Goal: Find specific page/section: Find specific page/section

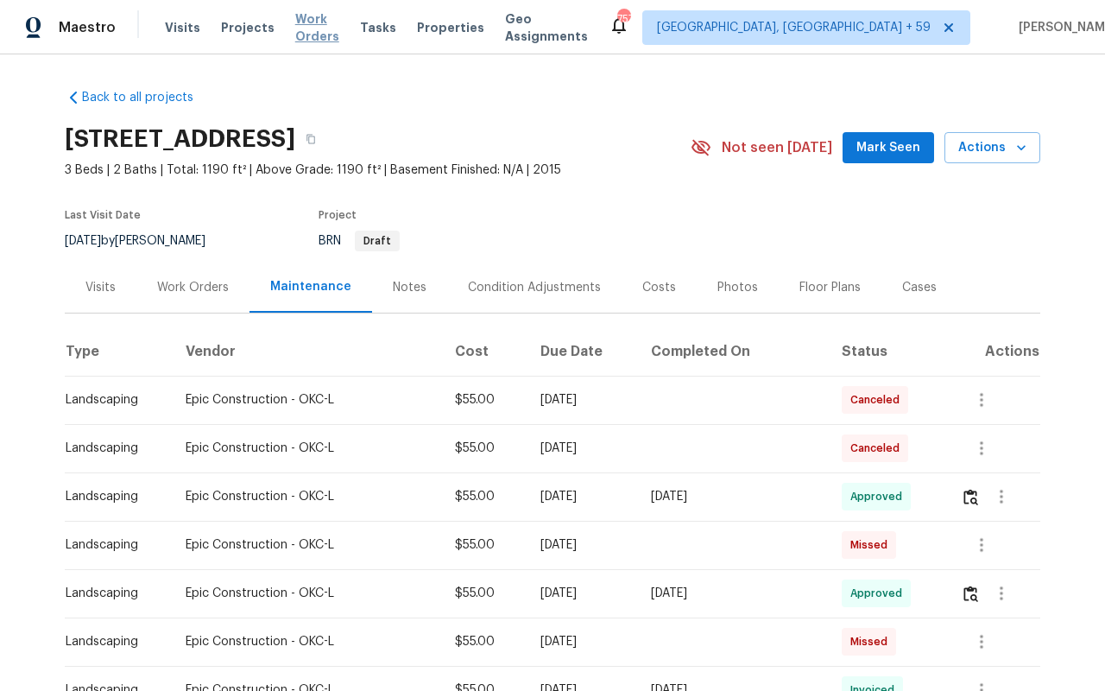
click at [311, 26] on span "Work Orders" at bounding box center [317, 27] width 44 height 35
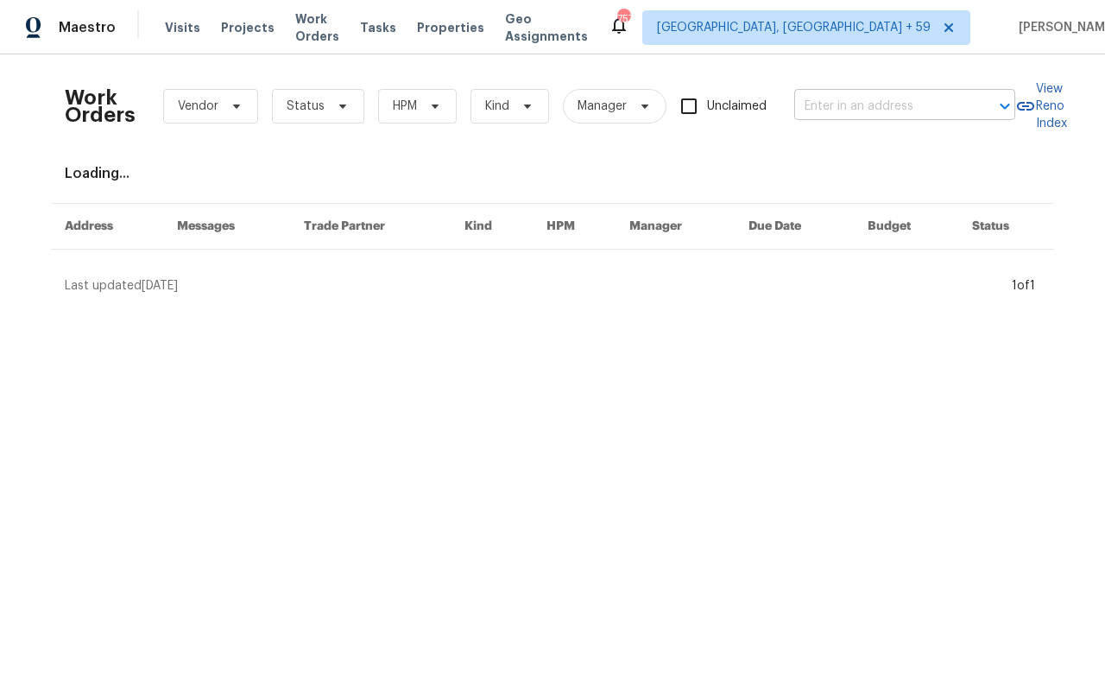
click at [840, 98] on input "text" at bounding box center [880, 106] width 173 height 27
paste input "[STREET_ADDRESS][PERSON_NAME]"
type input "[STREET_ADDRESS][PERSON_NAME]"
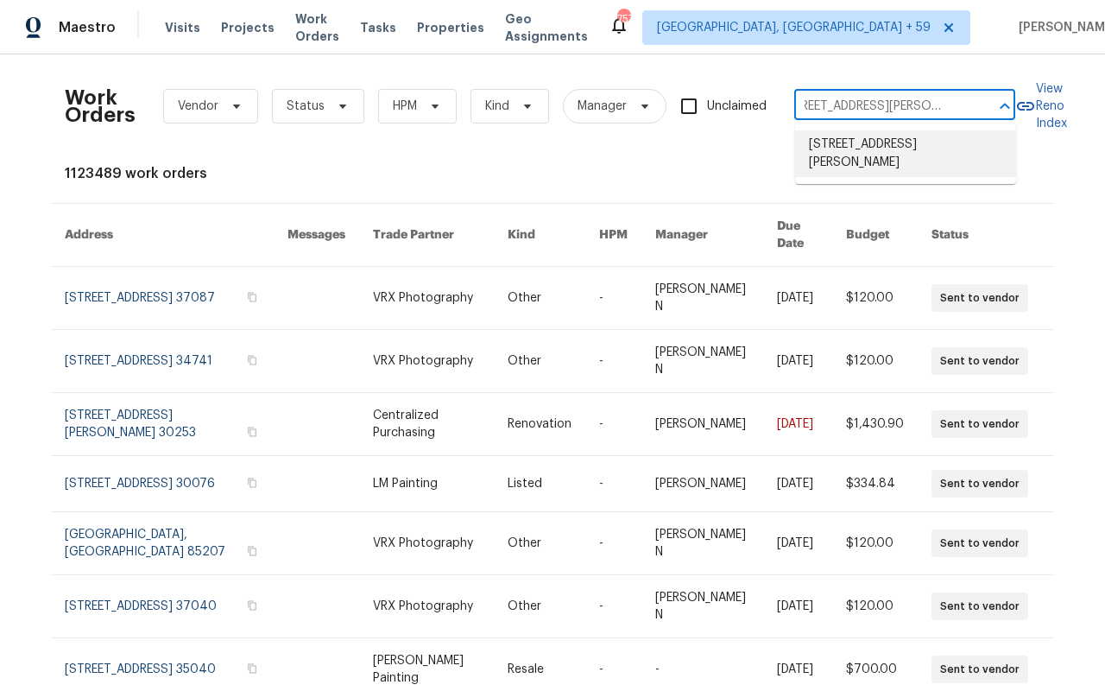
click at [858, 142] on li "[STREET_ADDRESS][PERSON_NAME]" at bounding box center [905, 153] width 221 height 47
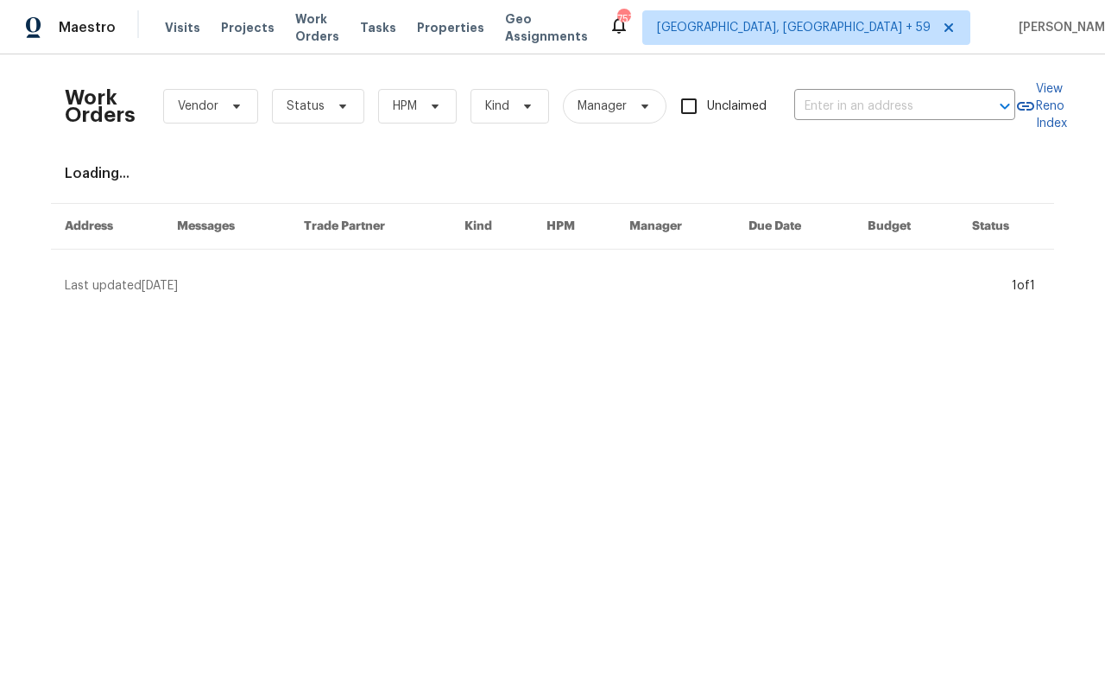
type input "[STREET_ADDRESS][PERSON_NAME]"
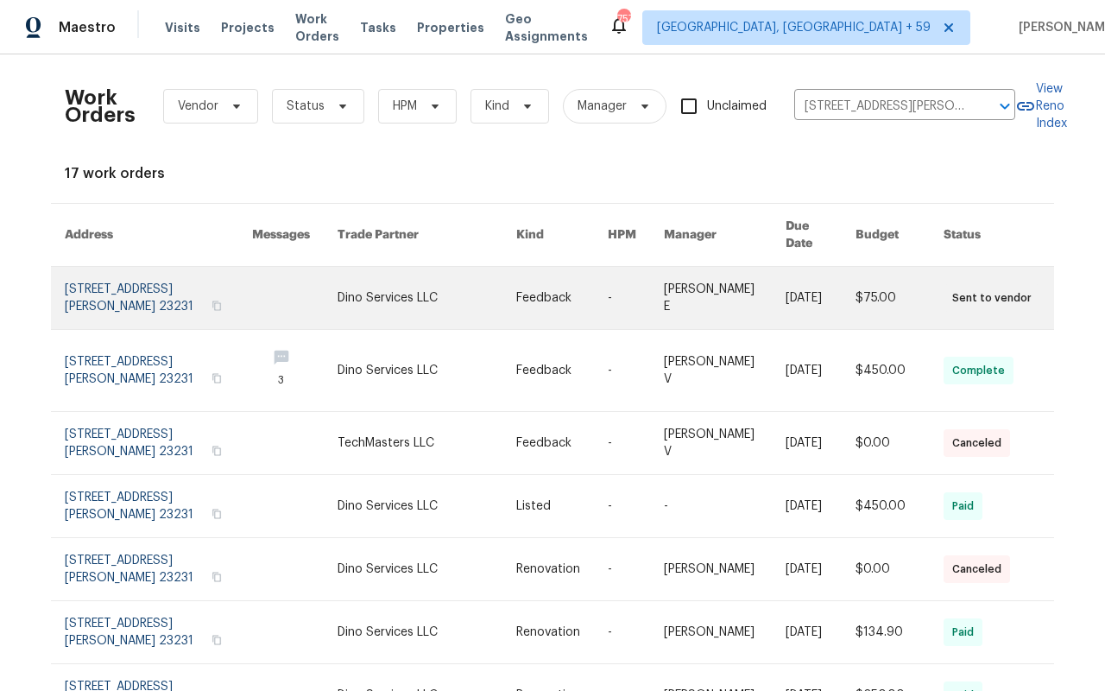
click at [128, 272] on link at bounding box center [158, 298] width 187 height 62
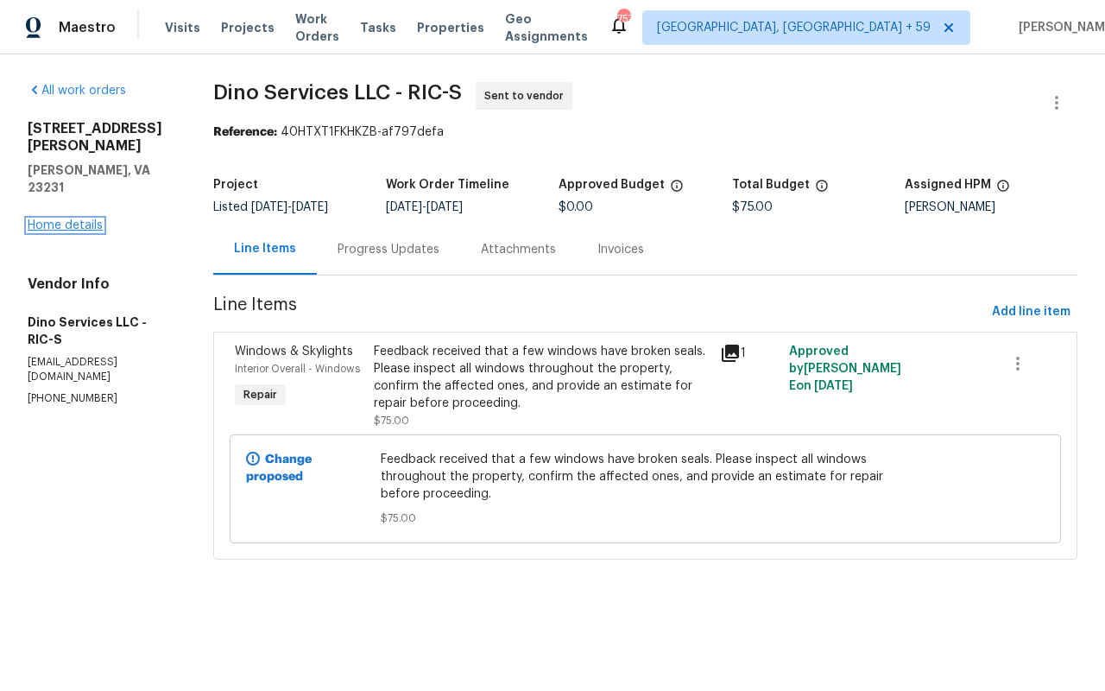
click at [46, 219] on link "Home details" at bounding box center [65, 225] width 75 height 12
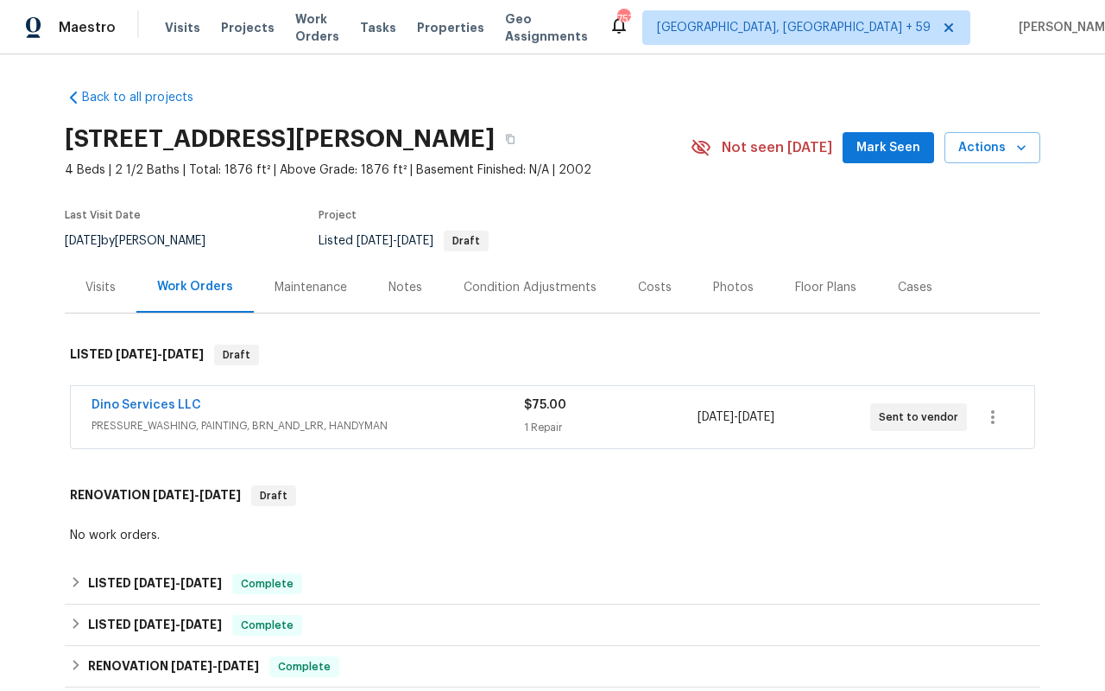
click at [324, 288] on div "Maintenance" at bounding box center [311, 287] width 73 height 17
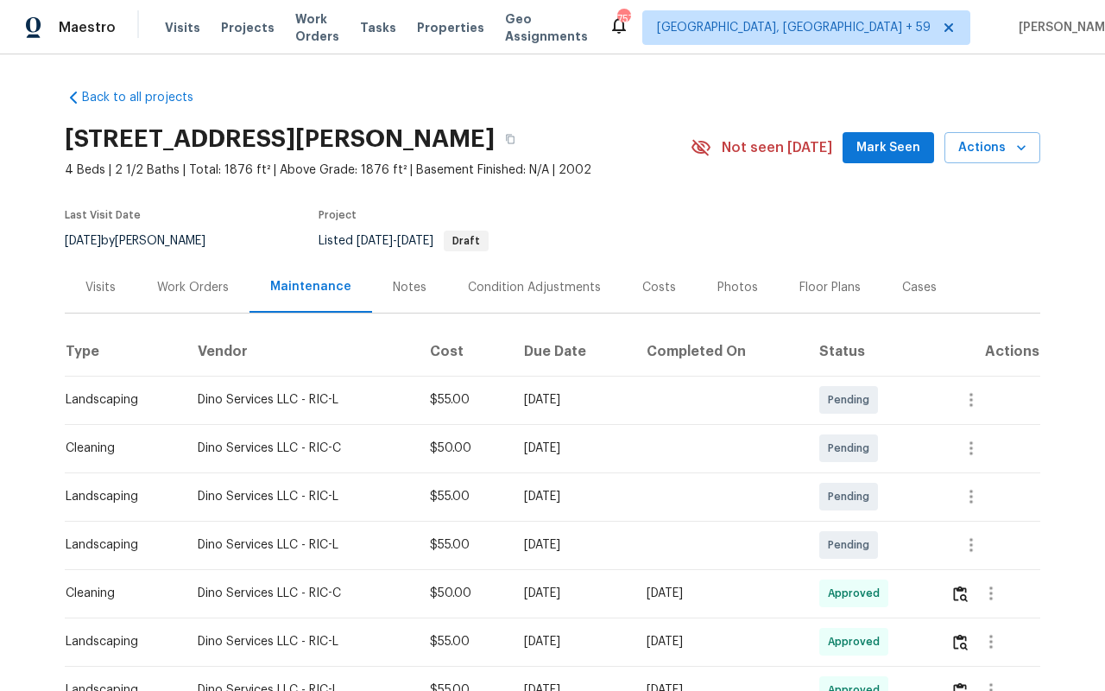
click at [89, 278] on div "Visits" at bounding box center [101, 287] width 72 height 51
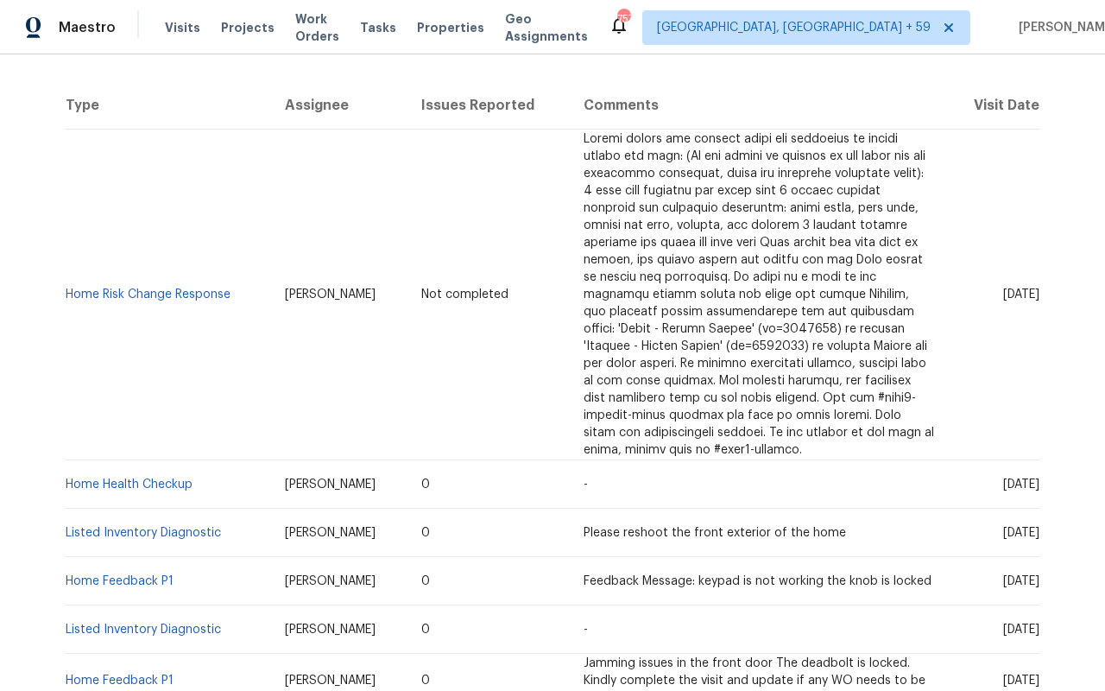
scroll to position [314, 0]
click at [115, 275] on td "Home Risk Change Response" at bounding box center [168, 293] width 206 height 331
click at [114, 294] on td "Home Risk Change Response" at bounding box center [168, 293] width 206 height 331
click at [114, 288] on link "Home Risk Change Response" at bounding box center [148, 293] width 165 height 12
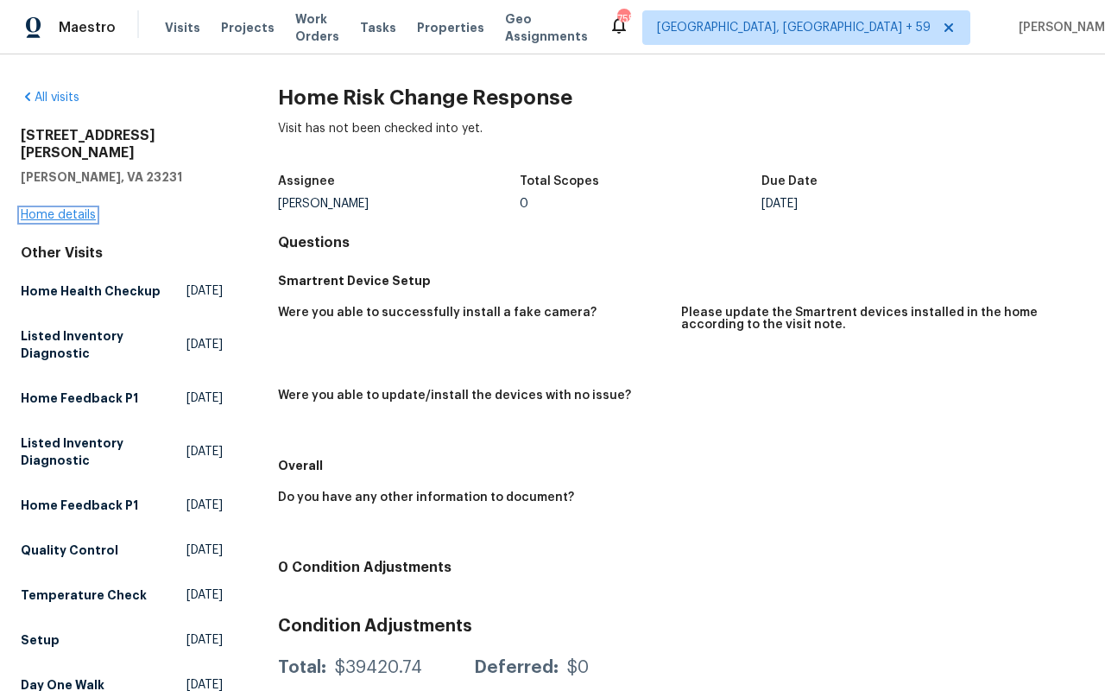
click at [46, 209] on link "Home details" at bounding box center [58, 215] width 75 height 12
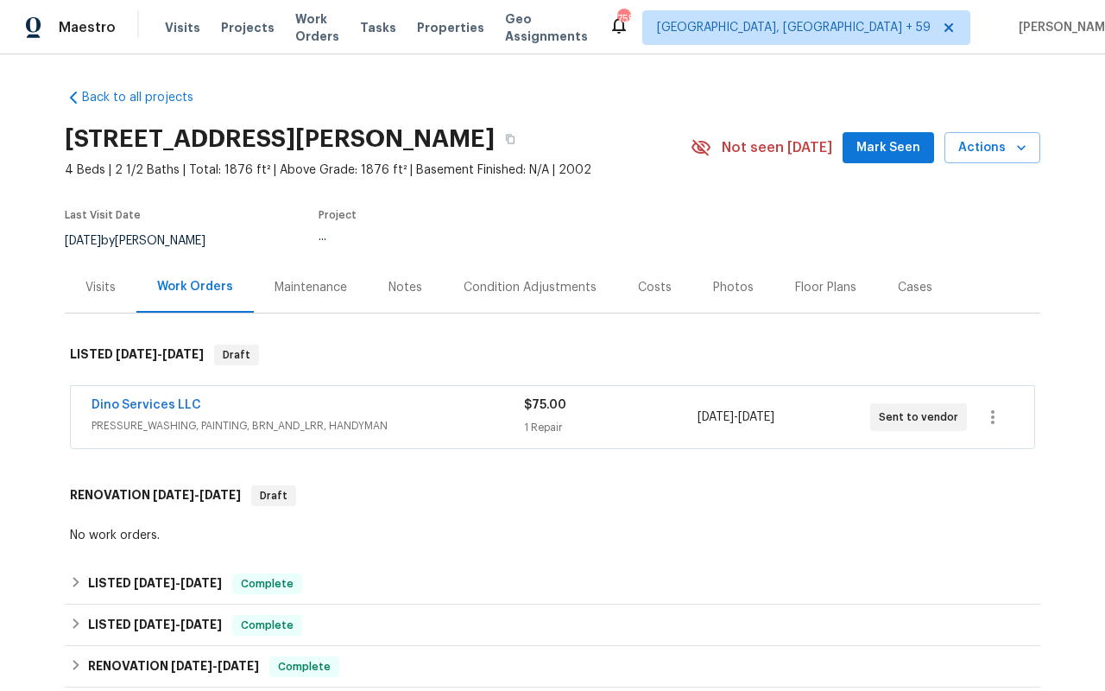
click at [98, 296] on div "Visits" at bounding box center [101, 287] width 72 height 51
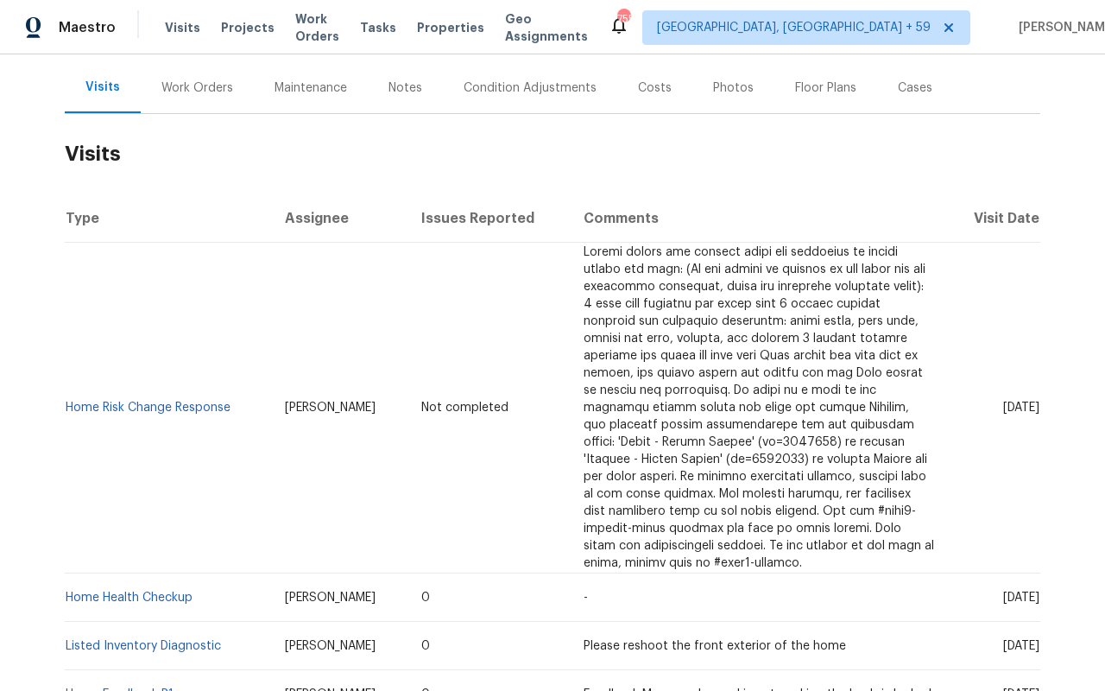
scroll to position [197, 0]
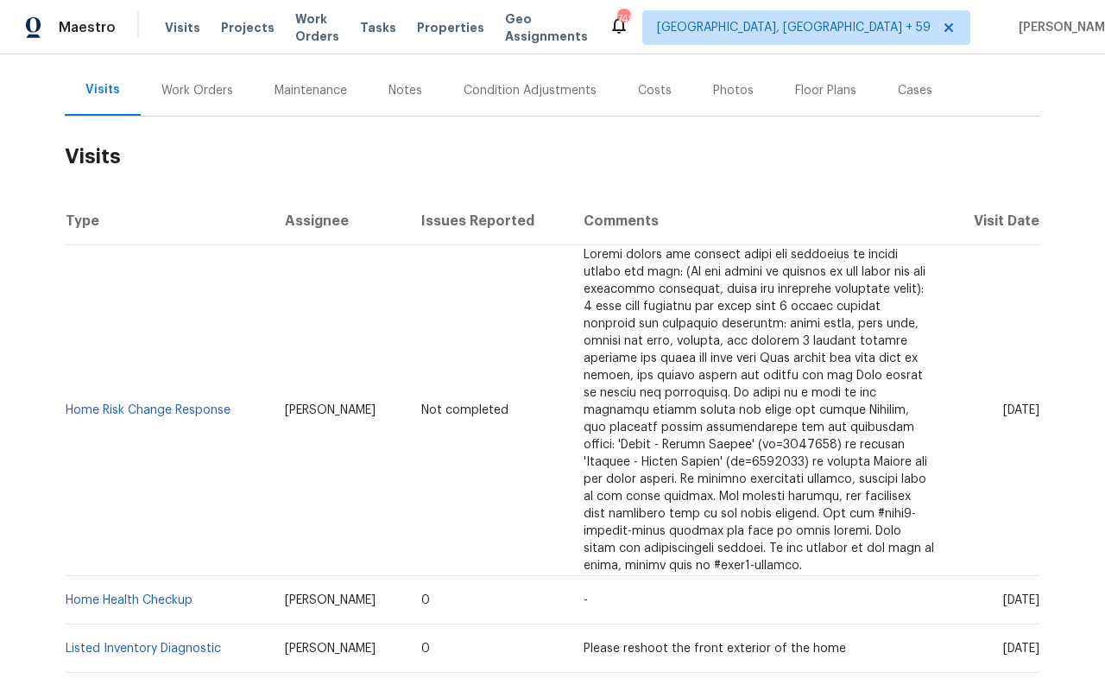
click at [50, 383] on div "Back to all projects [STREET_ADDRESS][PERSON_NAME] 4 Beds | 2 1/2 Baths | Total…" at bounding box center [552, 372] width 1105 height 636
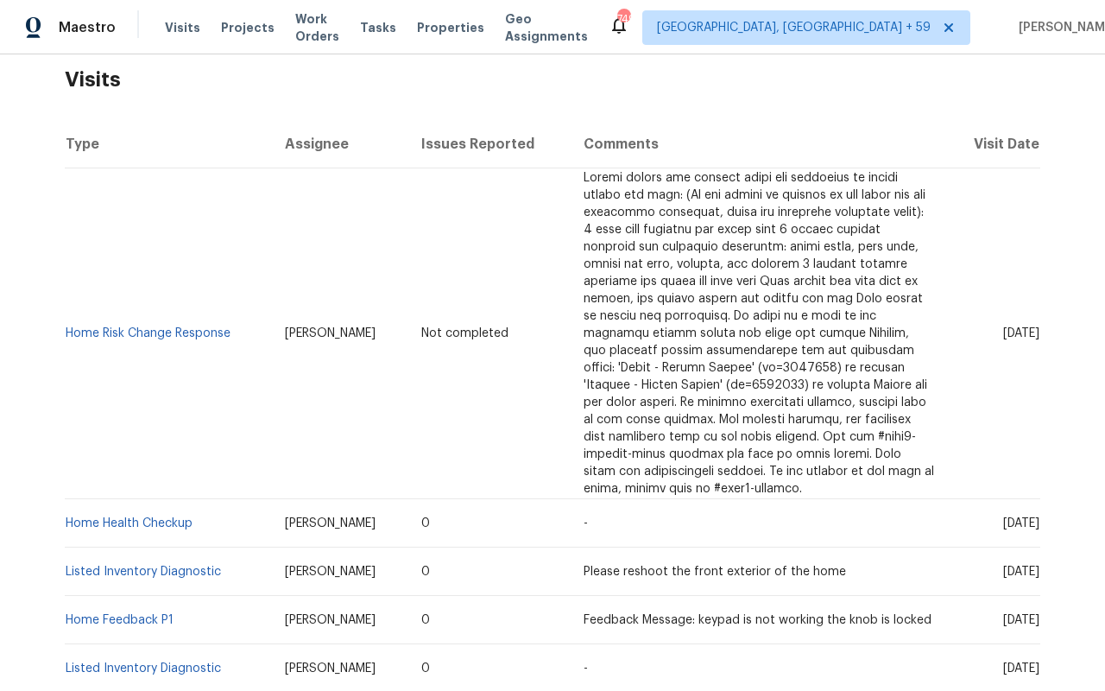
scroll to position [276, 0]
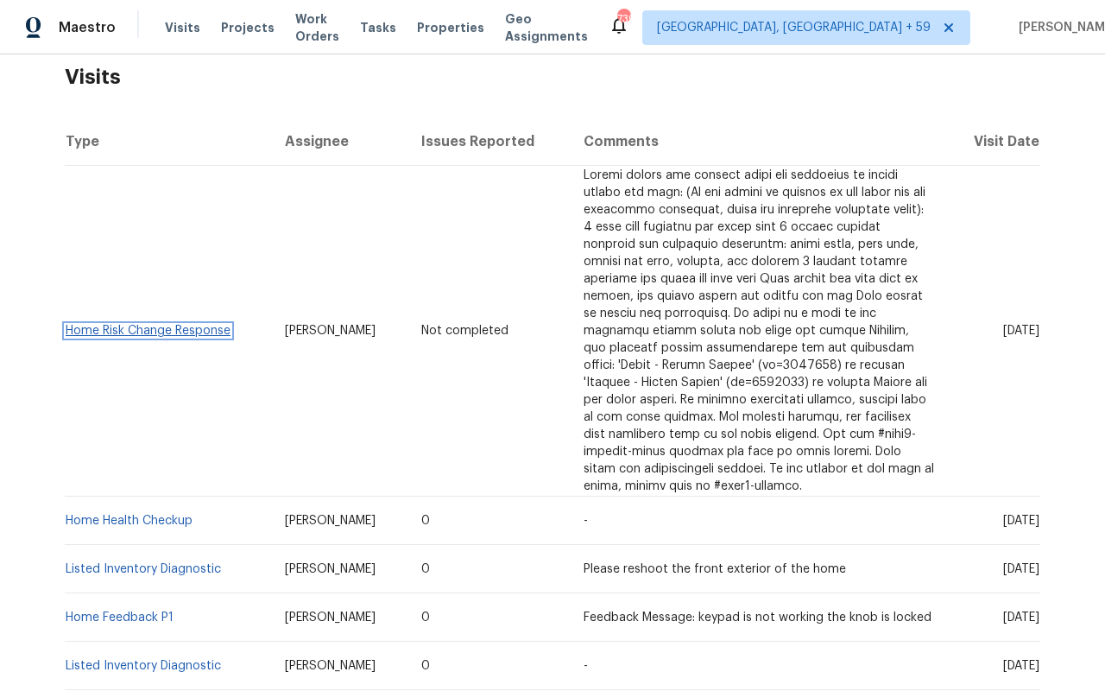
click at [123, 325] on link "Home Risk Change Response" at bounding box center [148, 331] width 165 height 12
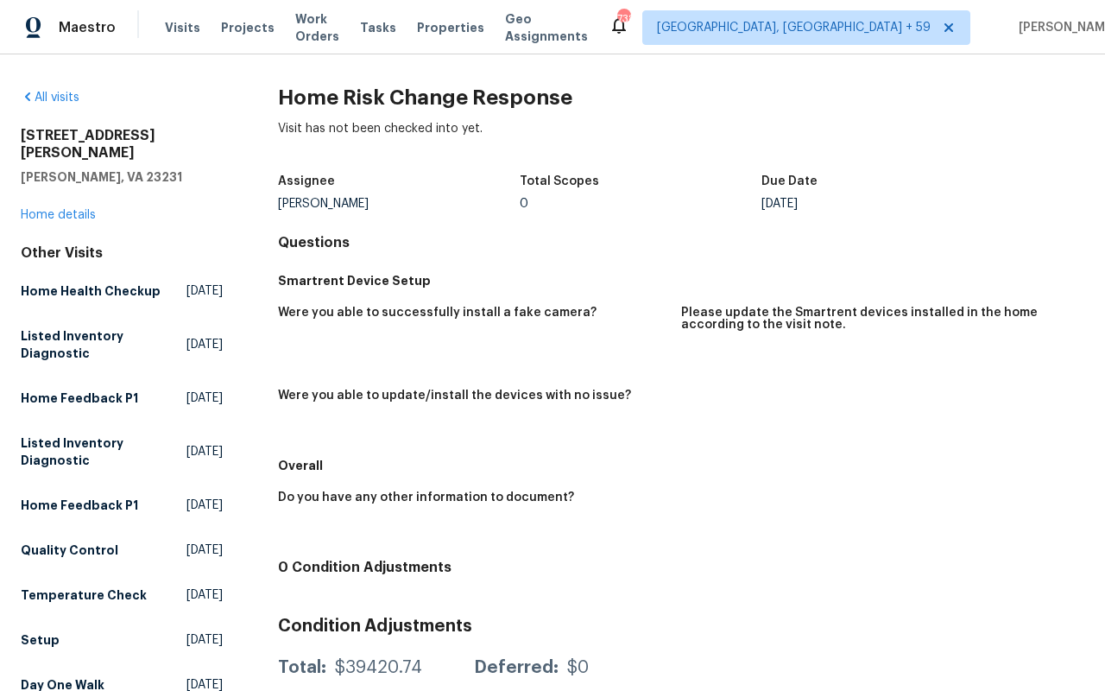
click at [211, 168] on h5 "[PERSON_NAME], VA 23231" at bounding box center [122, 176] width 202 height 17
